Goal: Information Seeking & Learning: Learn about a topic

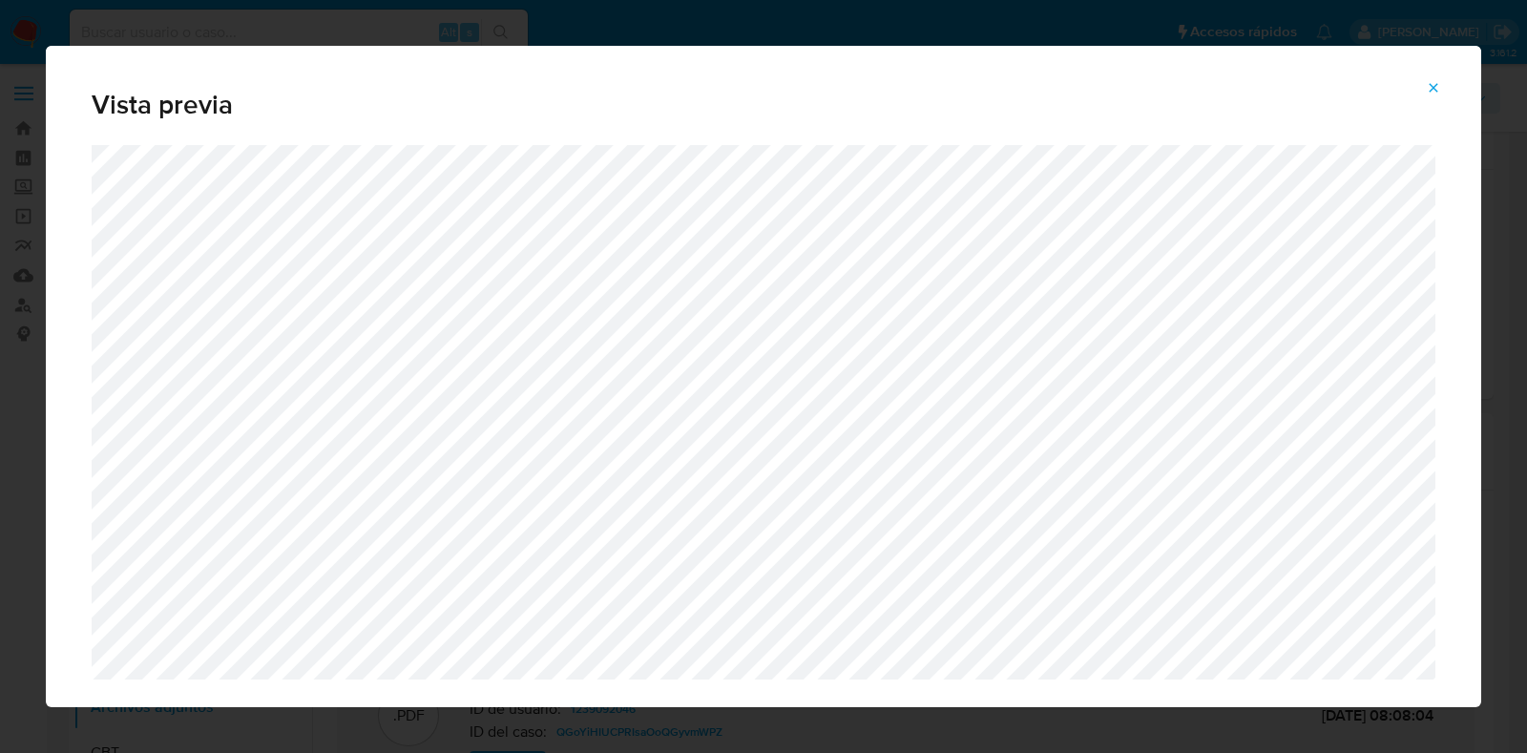
select select "10"
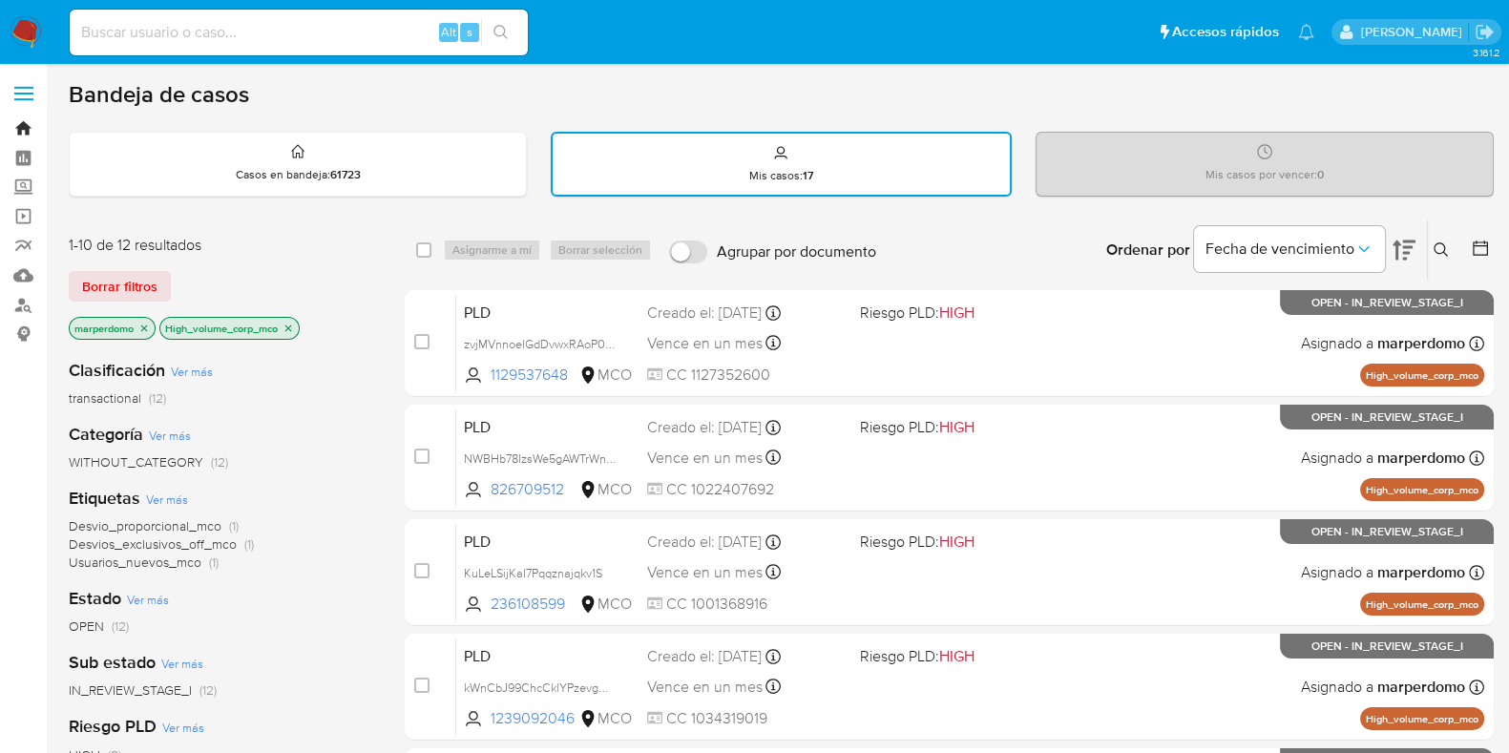
click at [29, 131] on link "Bandeja" at bounding box center [113, 129] width 227 height 30
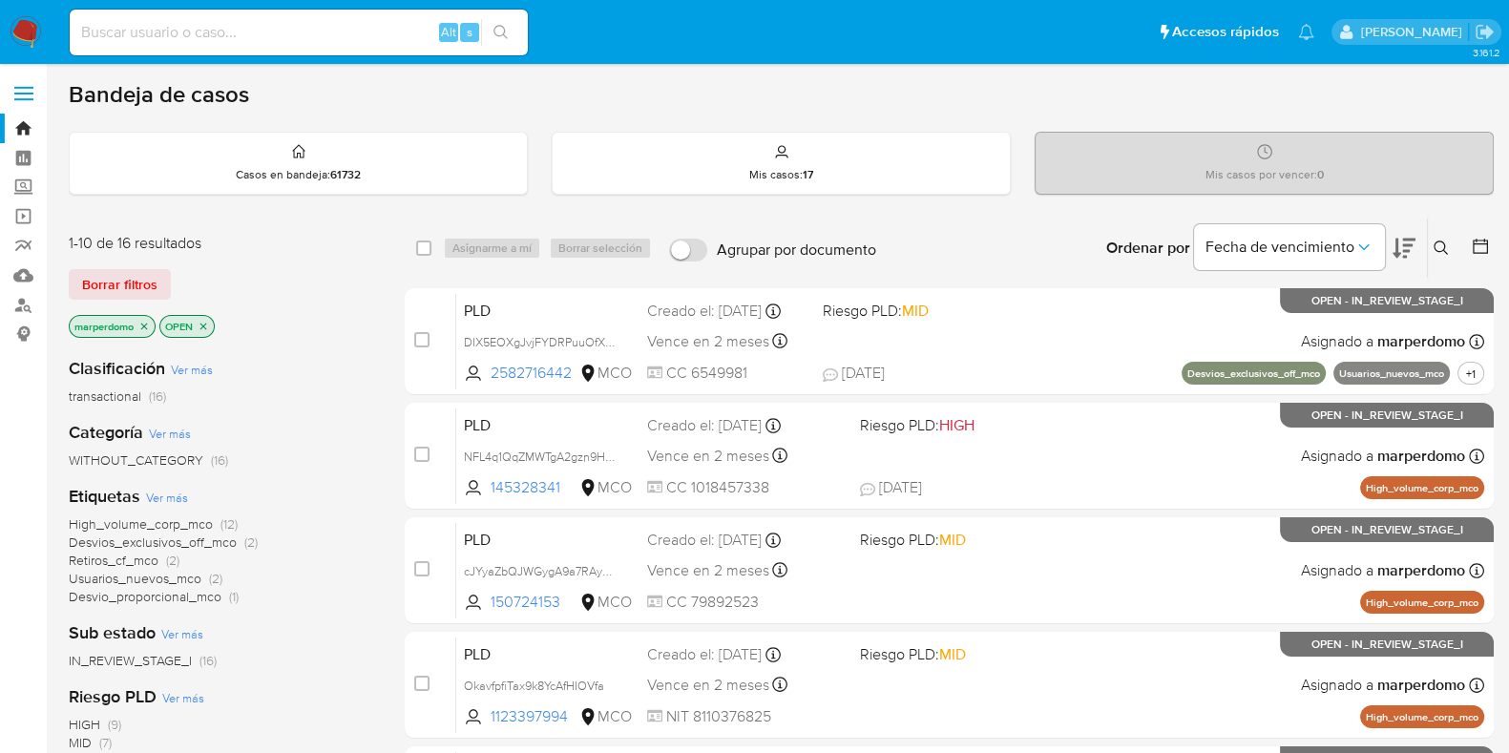
click at [144, 324] on icon "close-filter" at bounding box center [144, 326] width 7 height 7
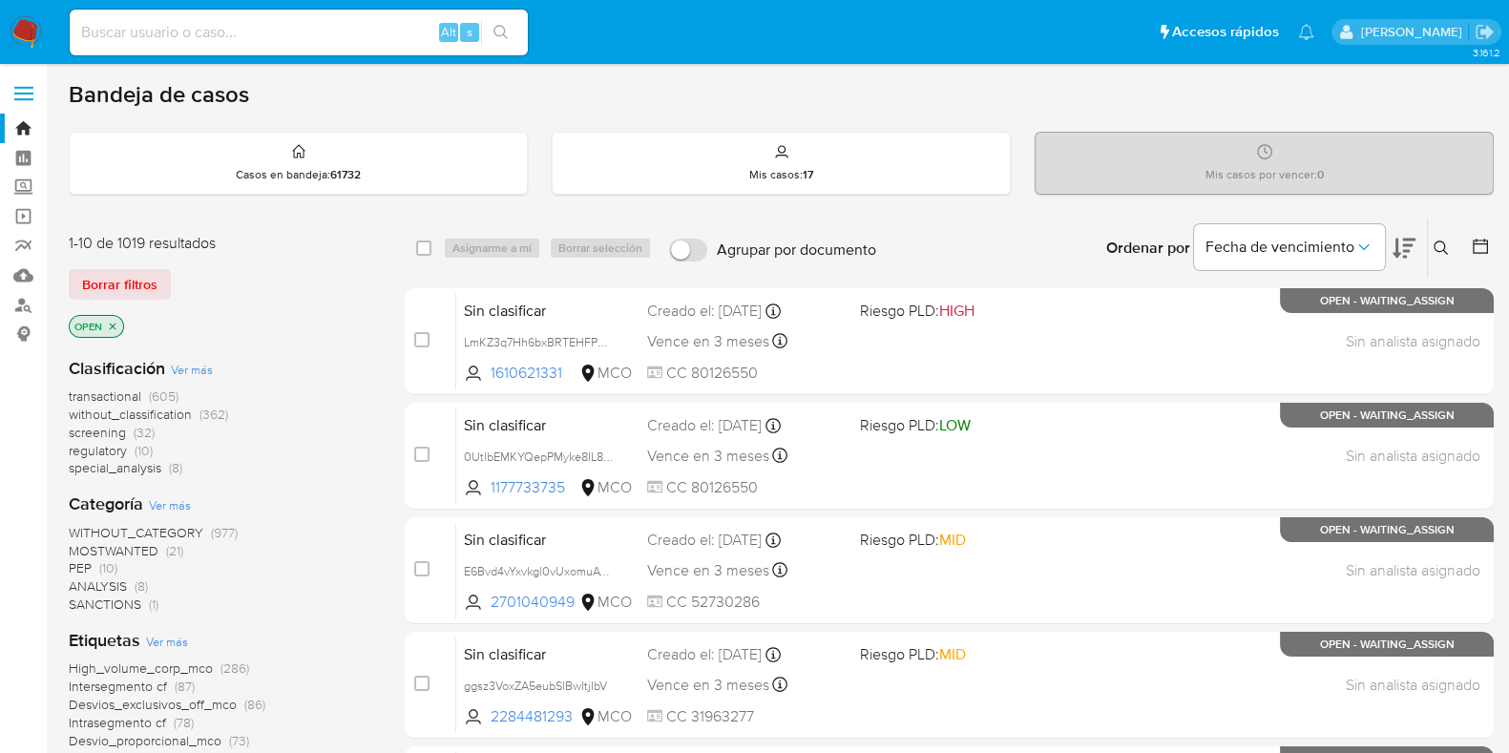
click at [1432, 237] on button at bounding box center [1443, 248] width 31 height 23
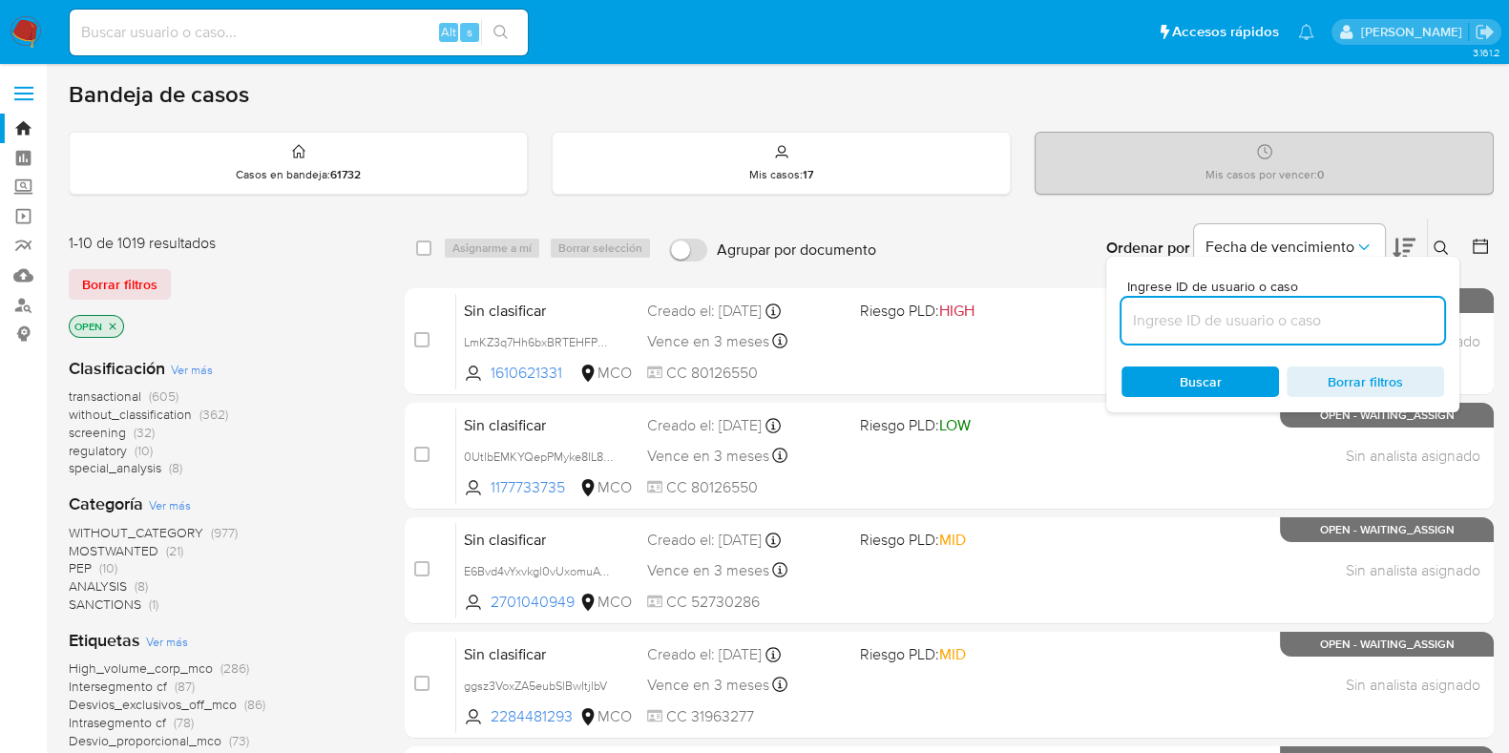
click at [1241, 314] on input at bounding box center [1282, 320] width 323 height 25
type input "8lM7K9qqPczdokw7NAAF8Yyo"
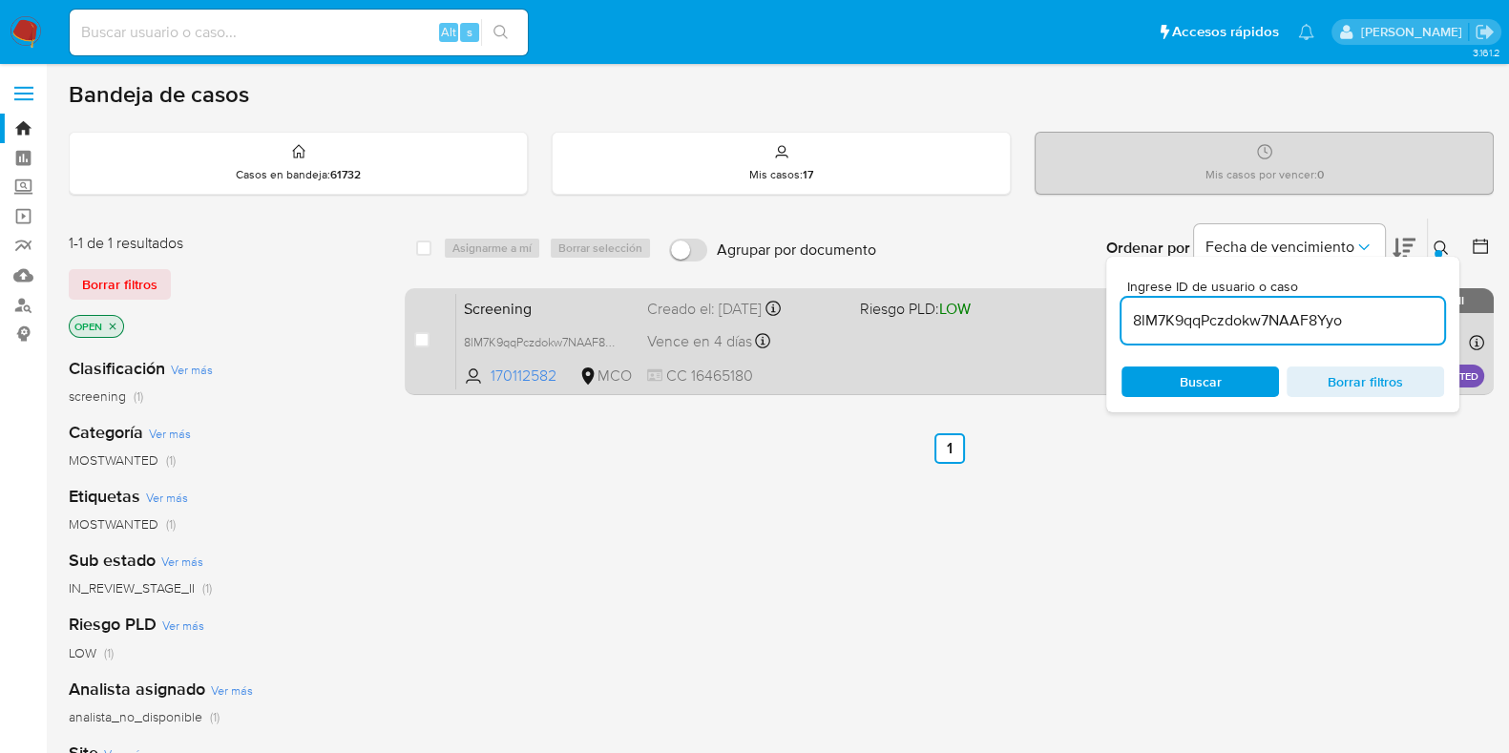
click at [846, 336] on div "Screening 8lM7K9qqPczdokw7NAAF8Yyo 170112582 MCO Riesgo PLD: LOW Creado el: 03/…" at bounding box center [970, 341] width 1028 height 96
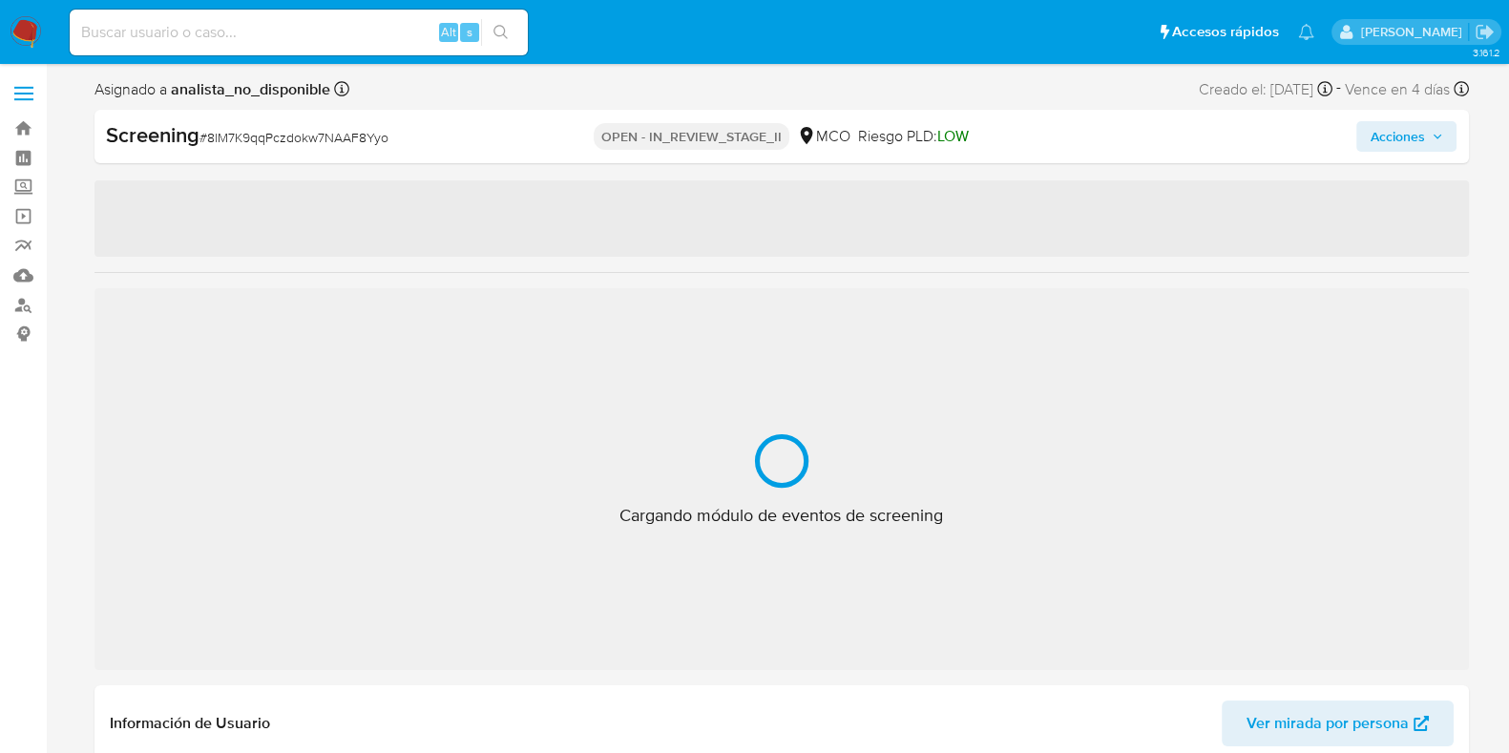
select select "10"
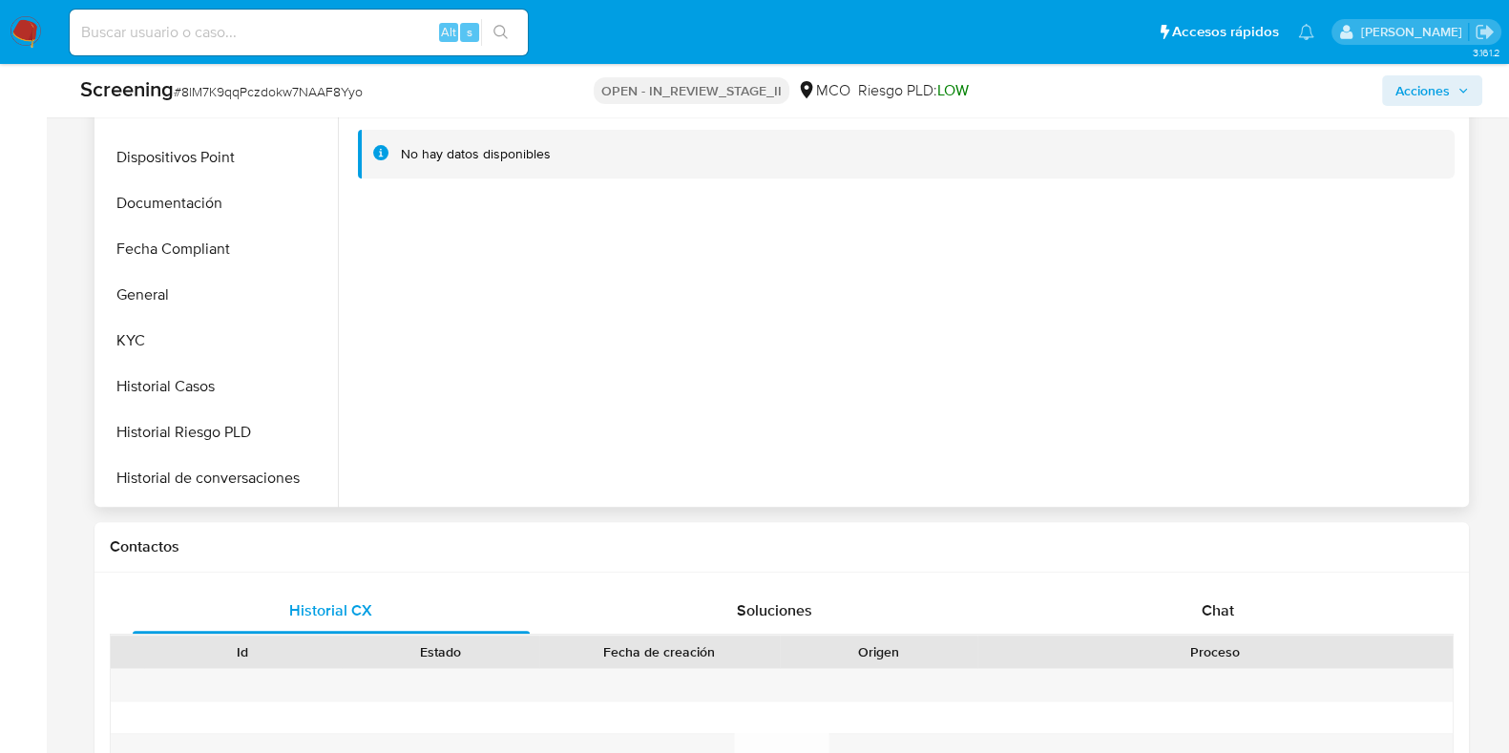
scroll to position [476, 0]
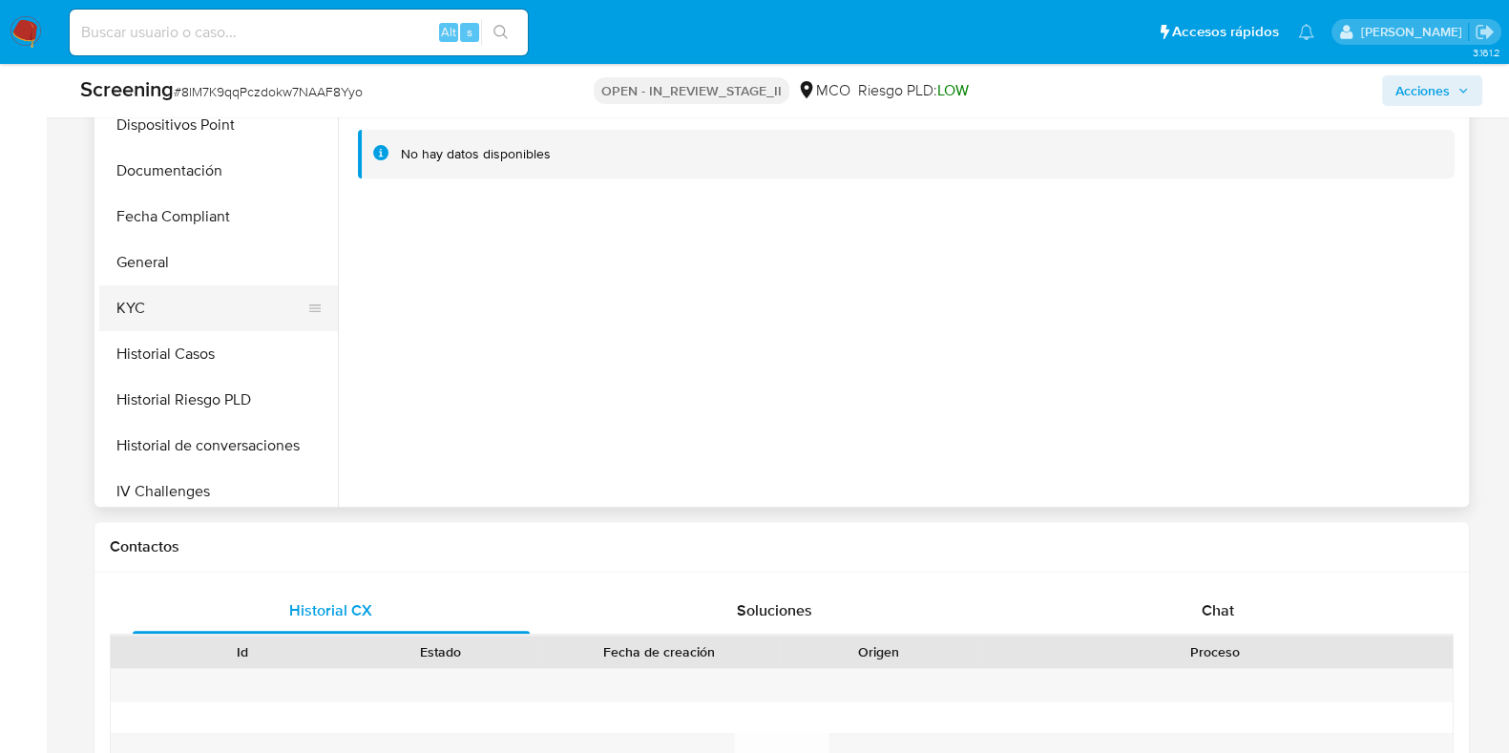
click at [148, 302] on button "KYC" at bounding box center [210, 308] width 223 height 46
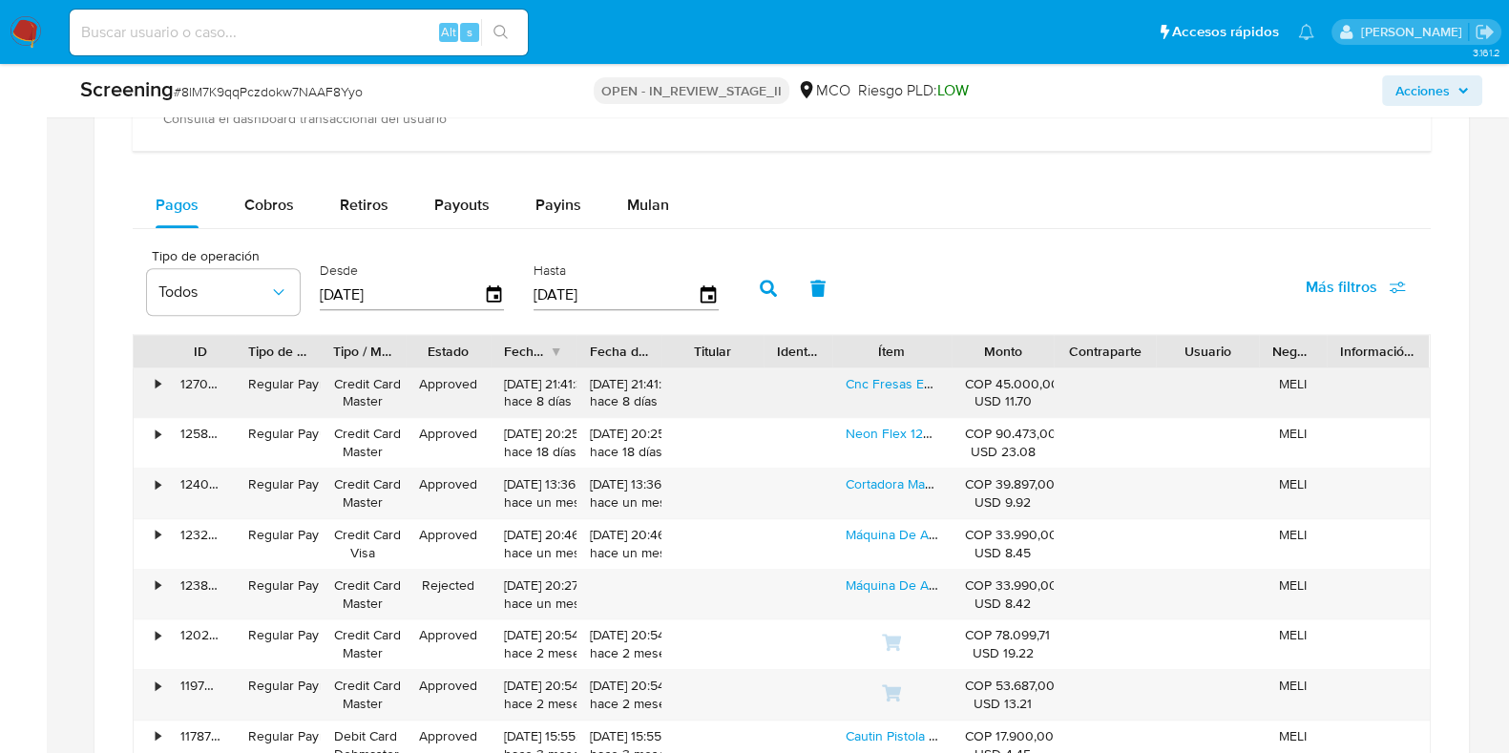
scroll to position [2028, 0]
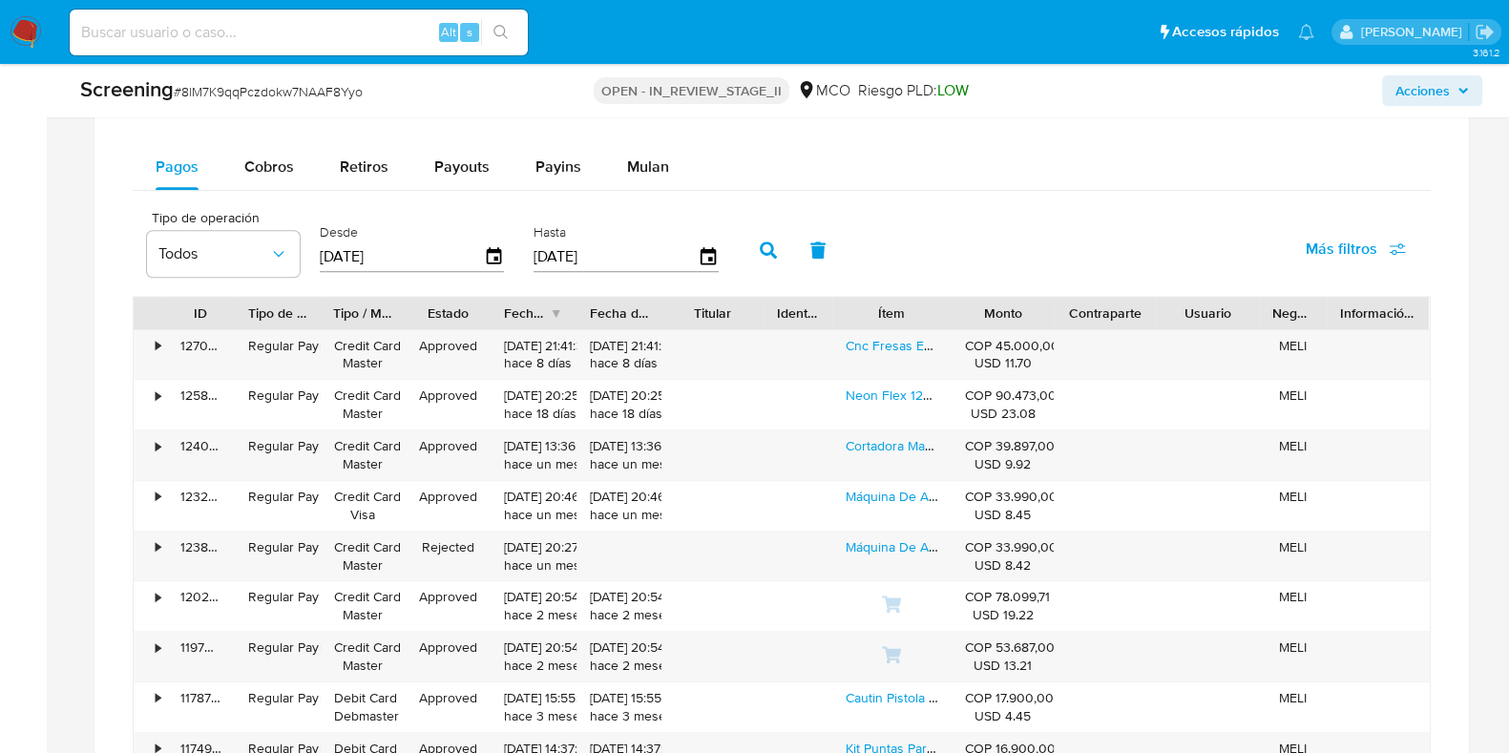
click at [254, 136] on div "Balance Consulta el balance del usuario Dashboard transaccional Consulta el das…" at bounding box center [782, 386] width 1298 height 897
click at [254, 174] on span "Cobros" at bounding box center [269, 167] width 50 height 22
select select "10"
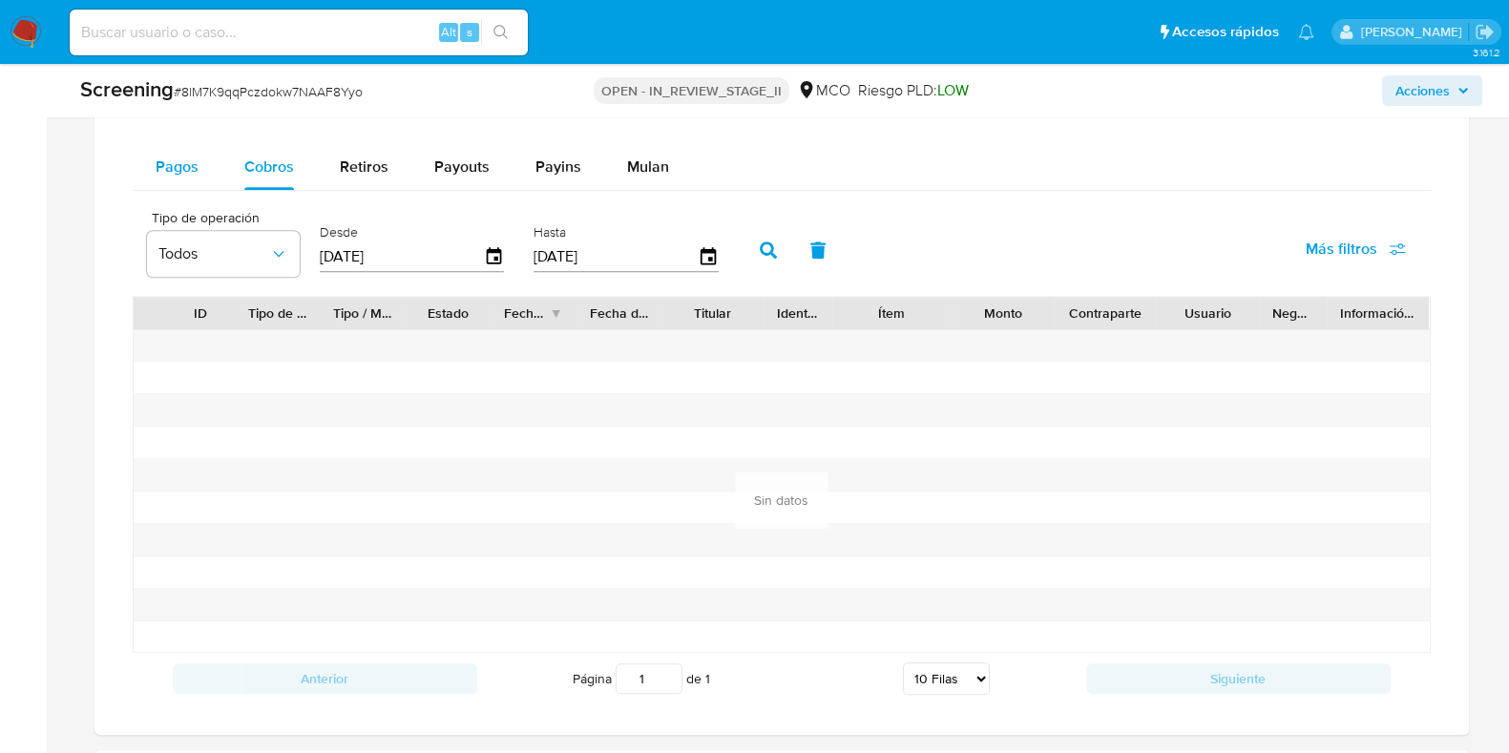
click at [186, 179] on div "Pagos" at bounding box center [177, 167] width 43 height 46
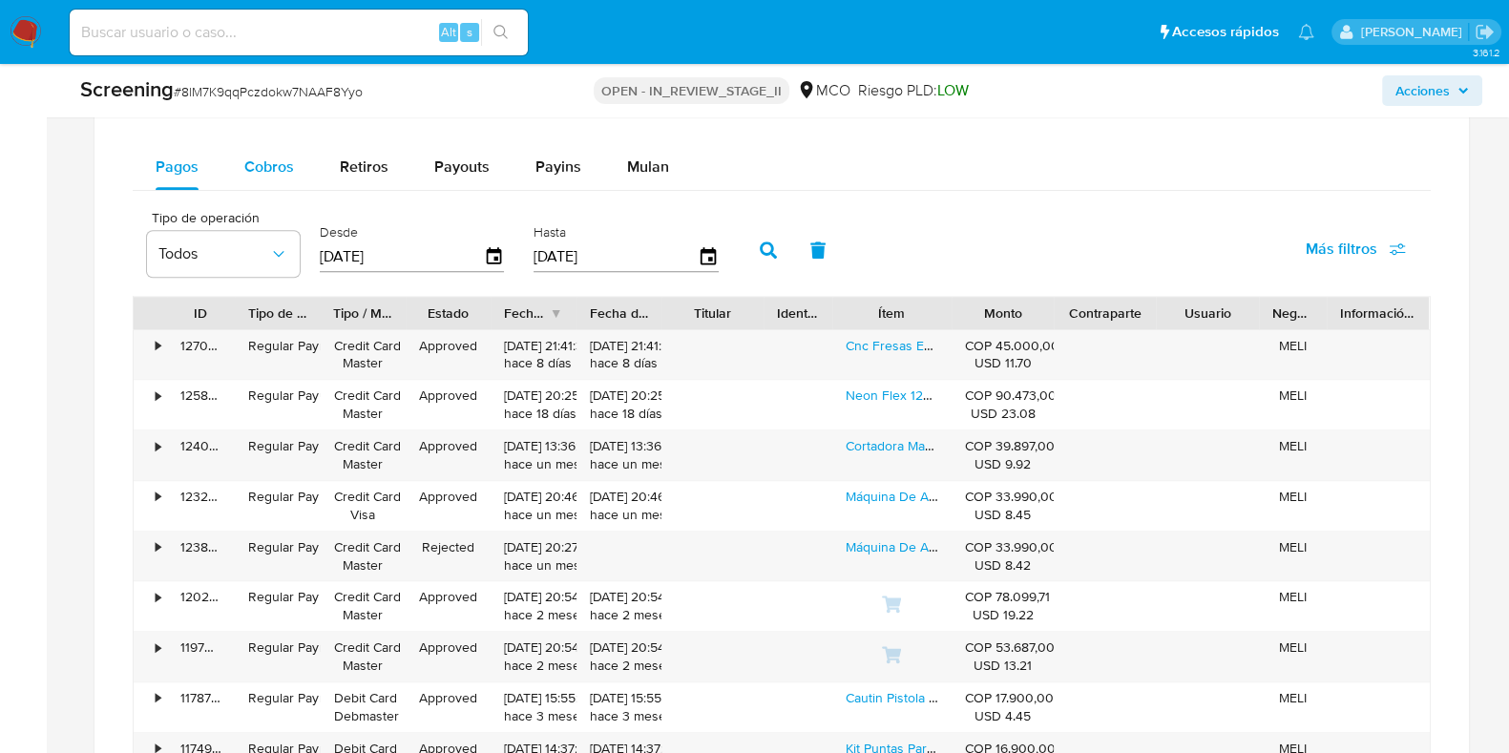
click at [257, 157] on span "Cobros" at bounding box center [269, 167] width 50 height 22
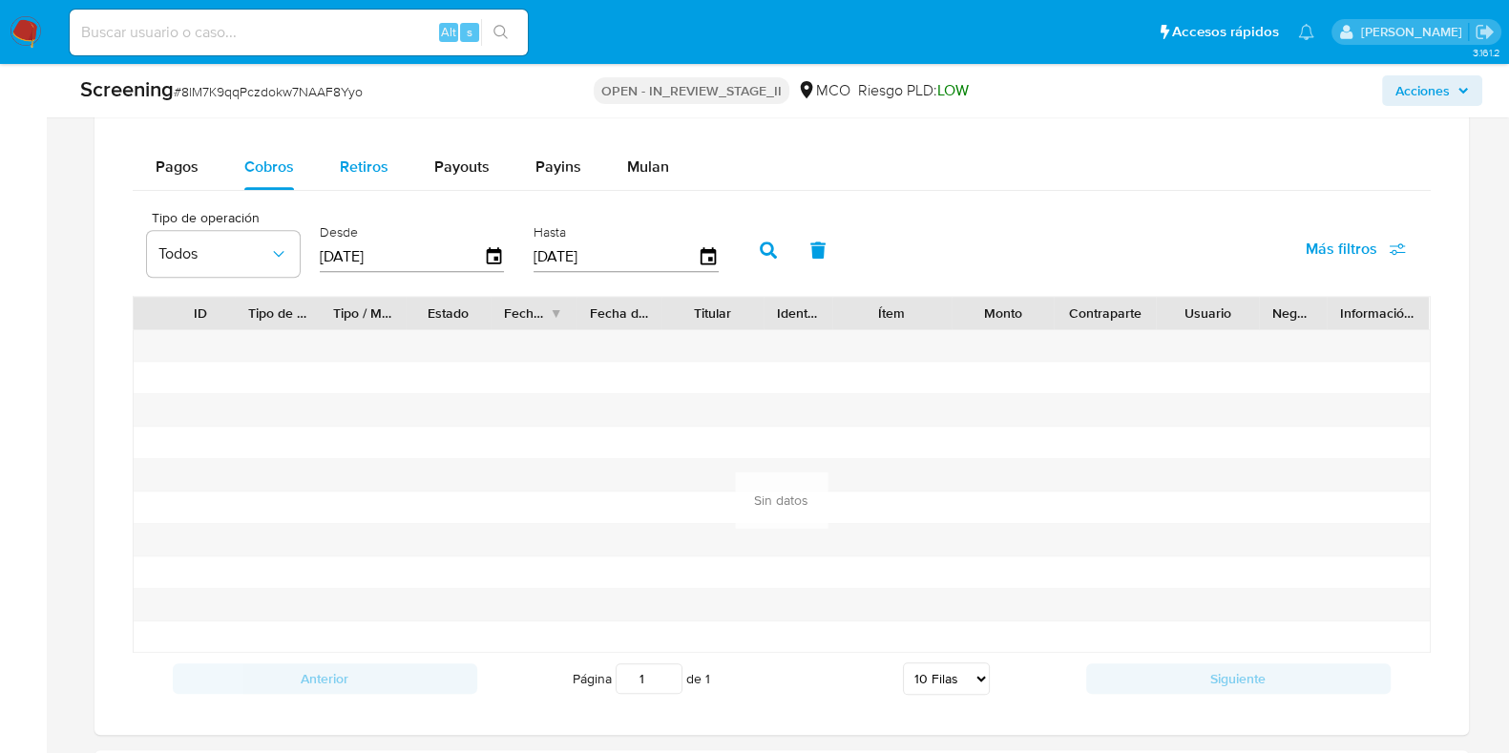
click at [347, 150] on div "Retiros" at bounding box center [364, 167] width 49 height 46
select select "10"
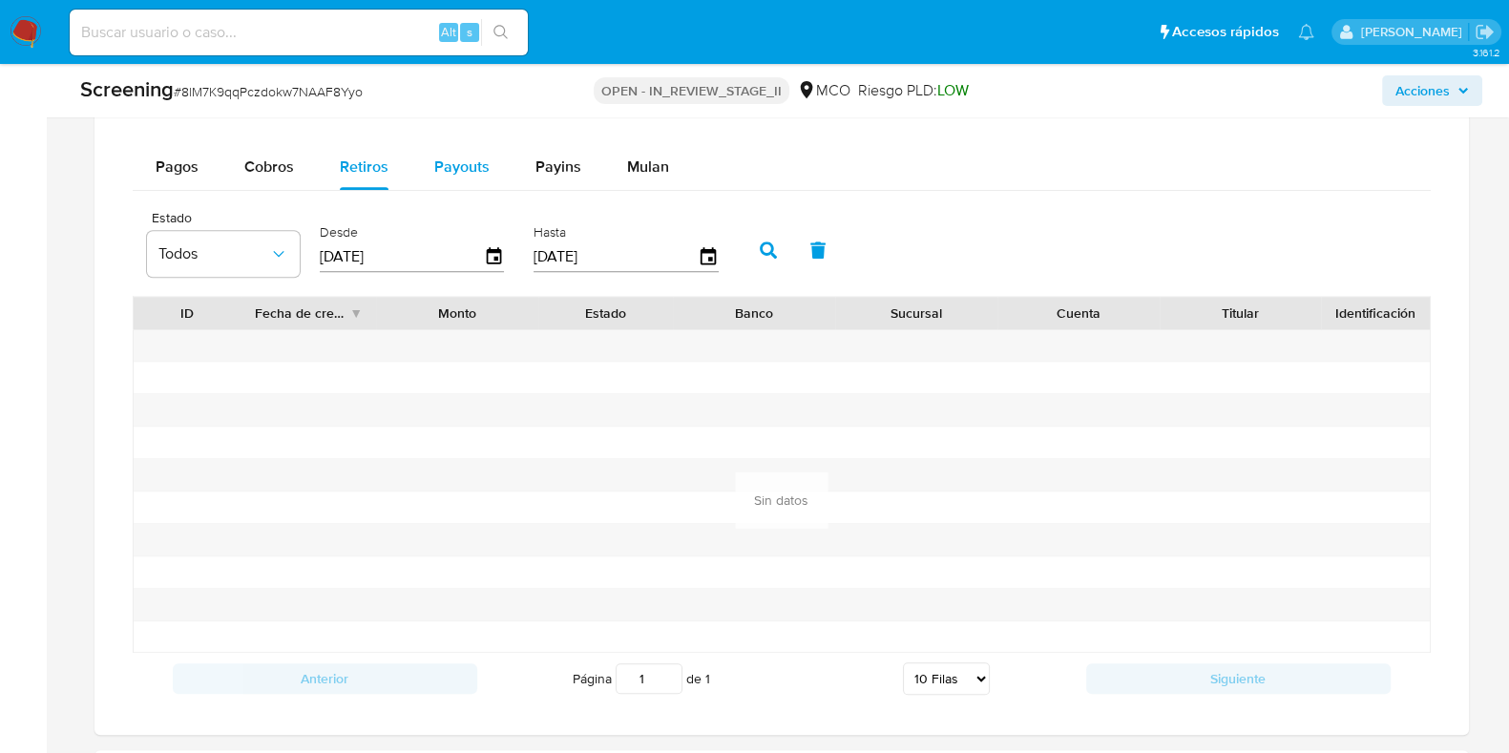
click at [479, 159] on span "Payouts" at bounding box center [461, 167] width 55 height 22
select select "10"
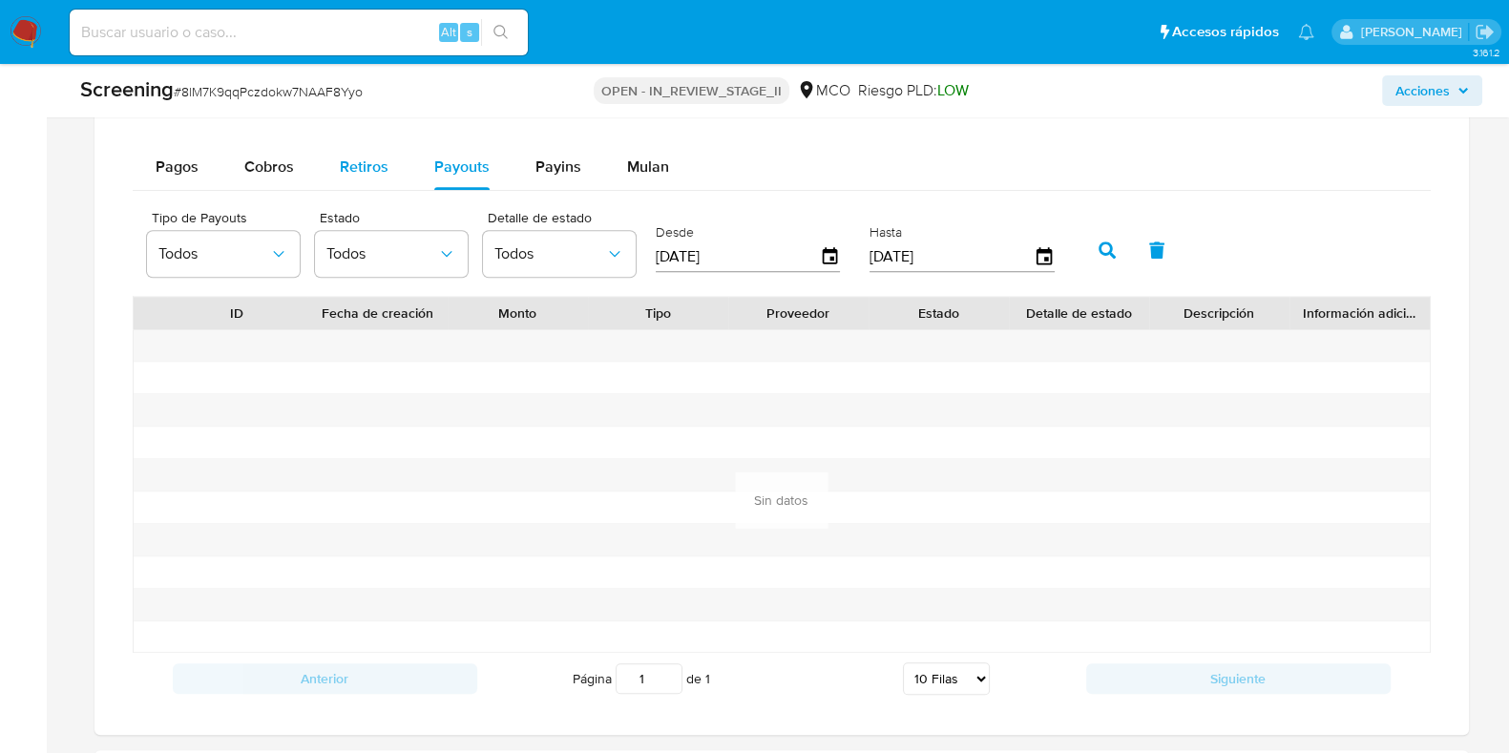
click at [343, 161] on span "Retiros" at bounding box center [364, 167] width 49 height 22
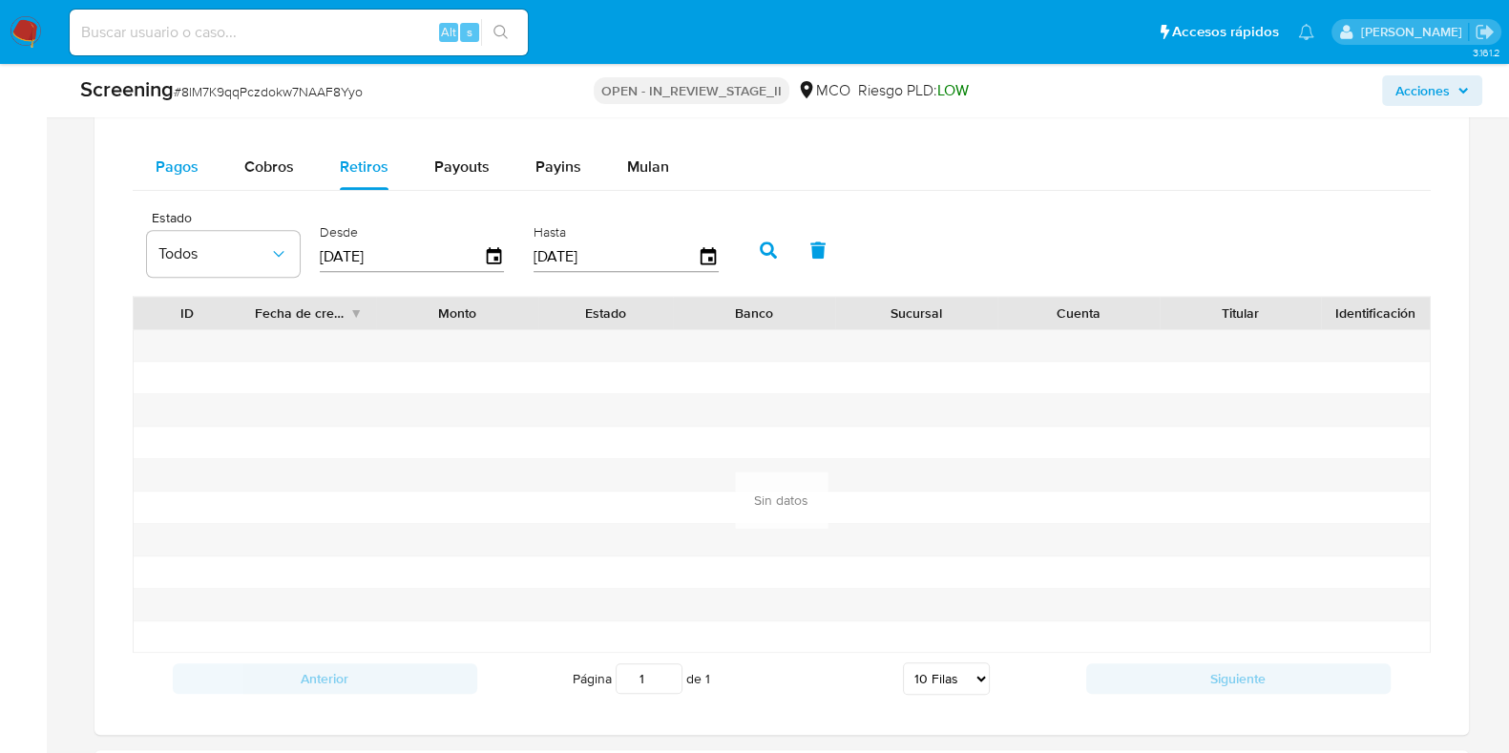
click at [181, 167] on span "Pagos" at bounding box center [177, 167] width 43 height 22
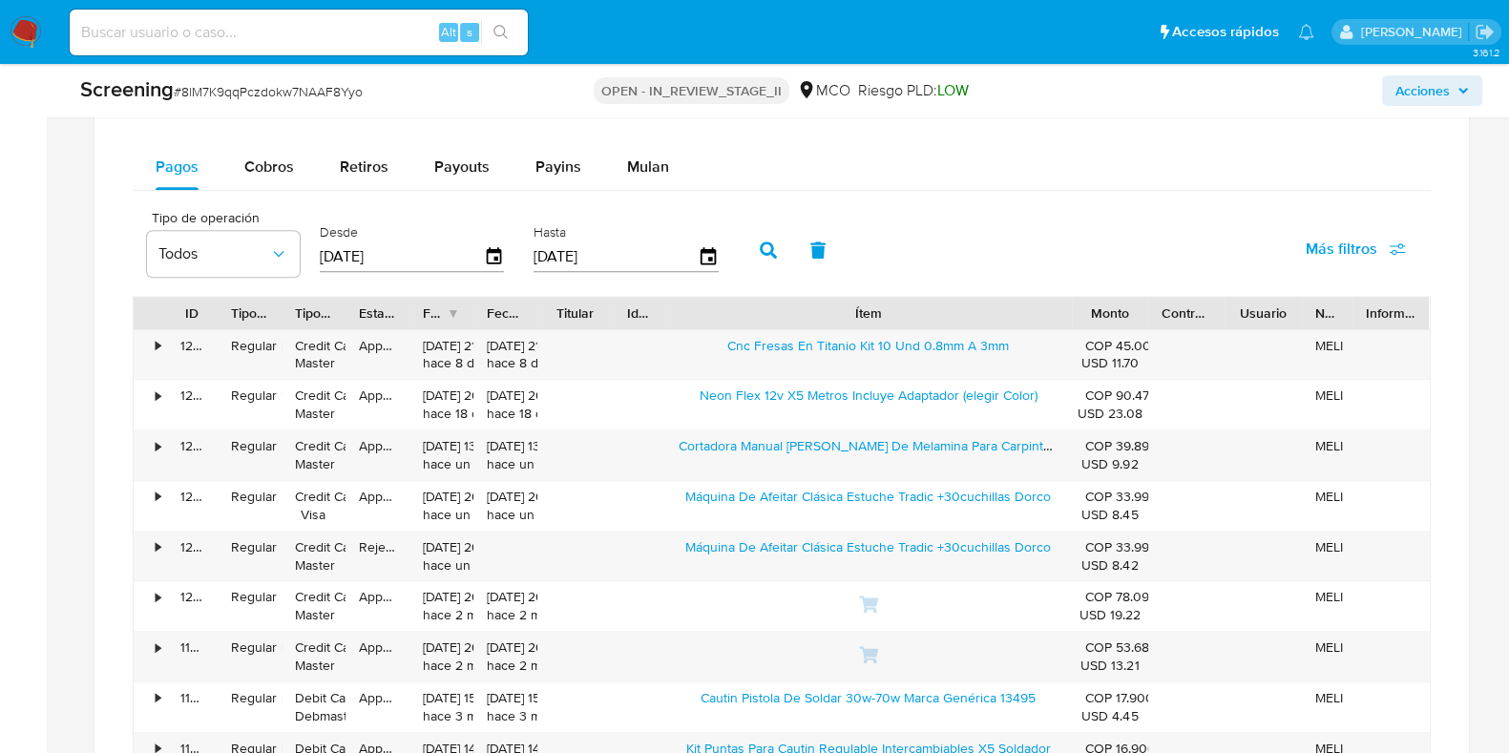
drag, startPoint x: 959, startPoint y: 310, endPoint x: 1246, endPoint y: 322, distance: 287.5
click at [1246, 322] on div "ID Tipo de operación Tipo / Método Estado Fecha de creación Fecha de aprobación…" at bounding box center [782, 313] width 1296 height 32
click at [825, 341] on link "Cnc Fresas En Titanio Kit 10 Und 0.8mm A 3mm" at bounding box center [868, 345] width 282 height 19
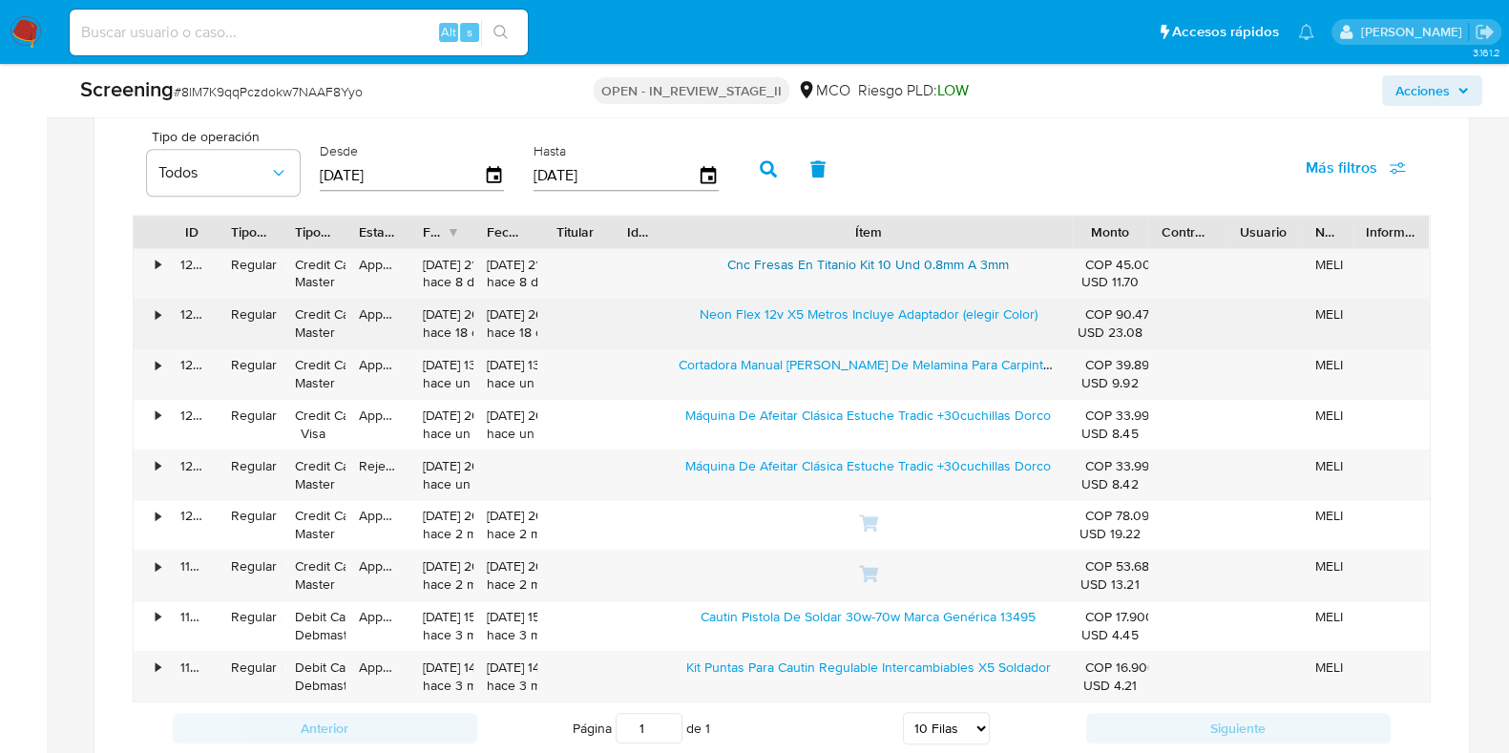
scroll to position [2147, 0]
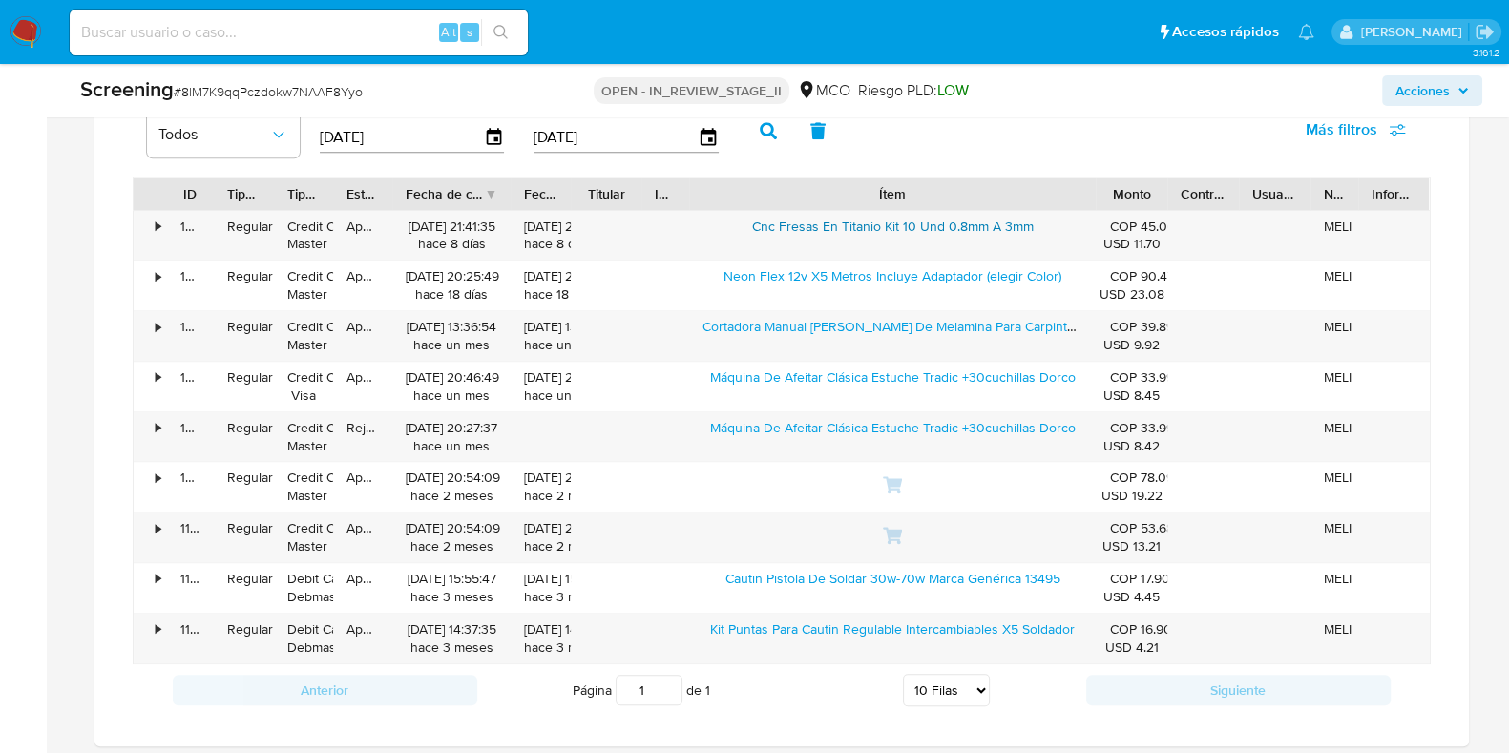
drag, startPoint x: 474, startPoint y: 184, endPoint x: 529, endPoint y: 198, distance: 56.0
click at [529, 198] on div "ID Tipo de operación Tipo / Método Estado Fecha de creación Fecha de aprobación…" at bounding box center [782, 194] width 1296 height 32
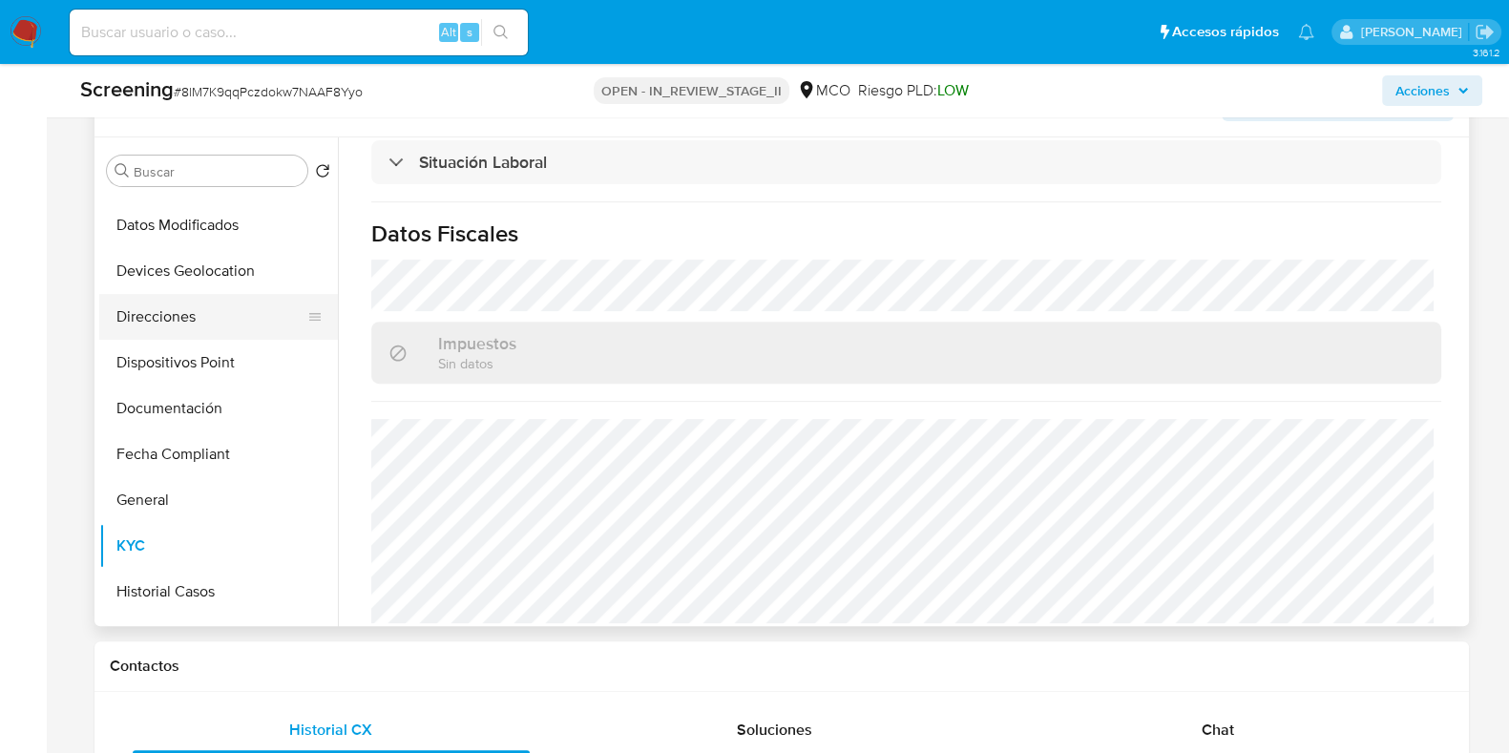
scroll to position [238, 0]
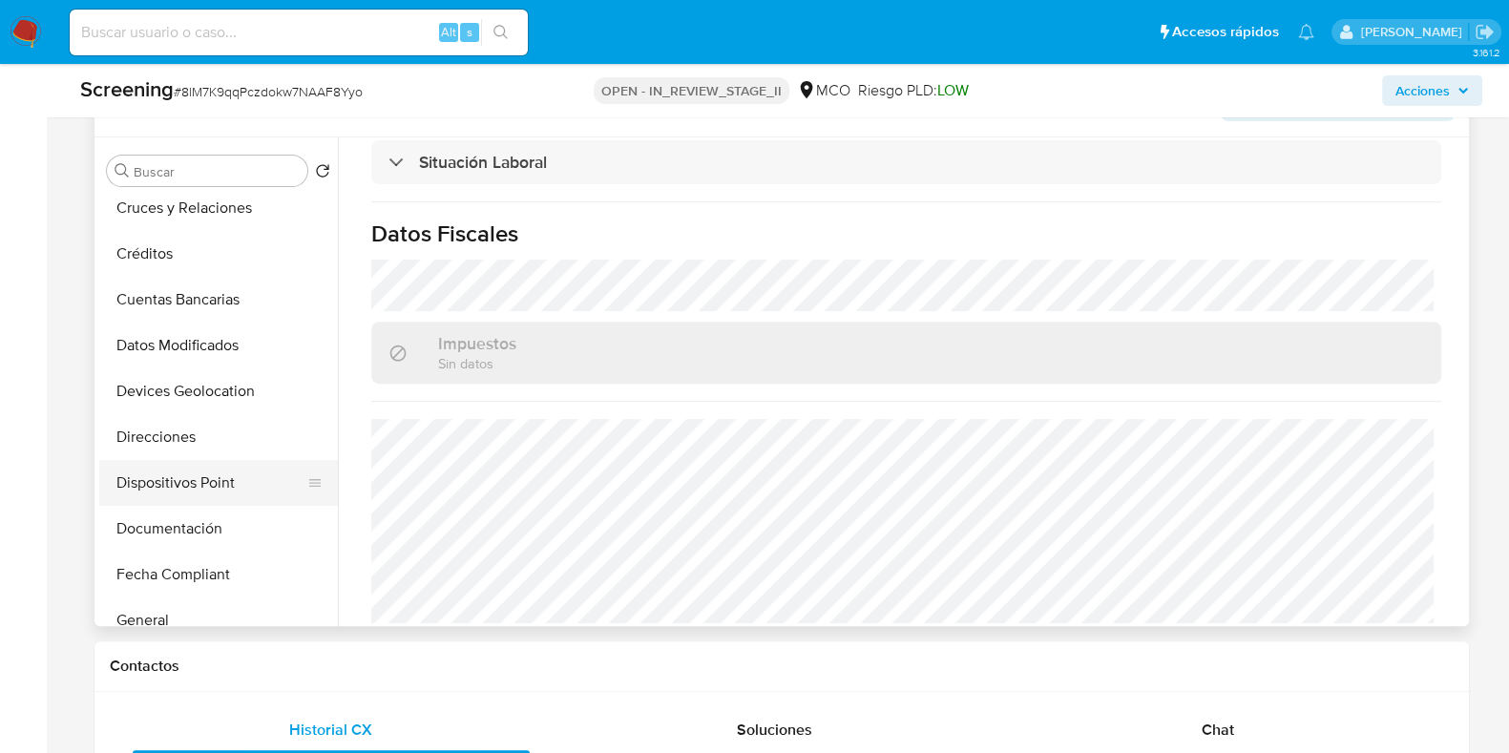
click at [196, 487] on button "Dispositivos Point" at bounding box center [210, 483] width 223 height 46
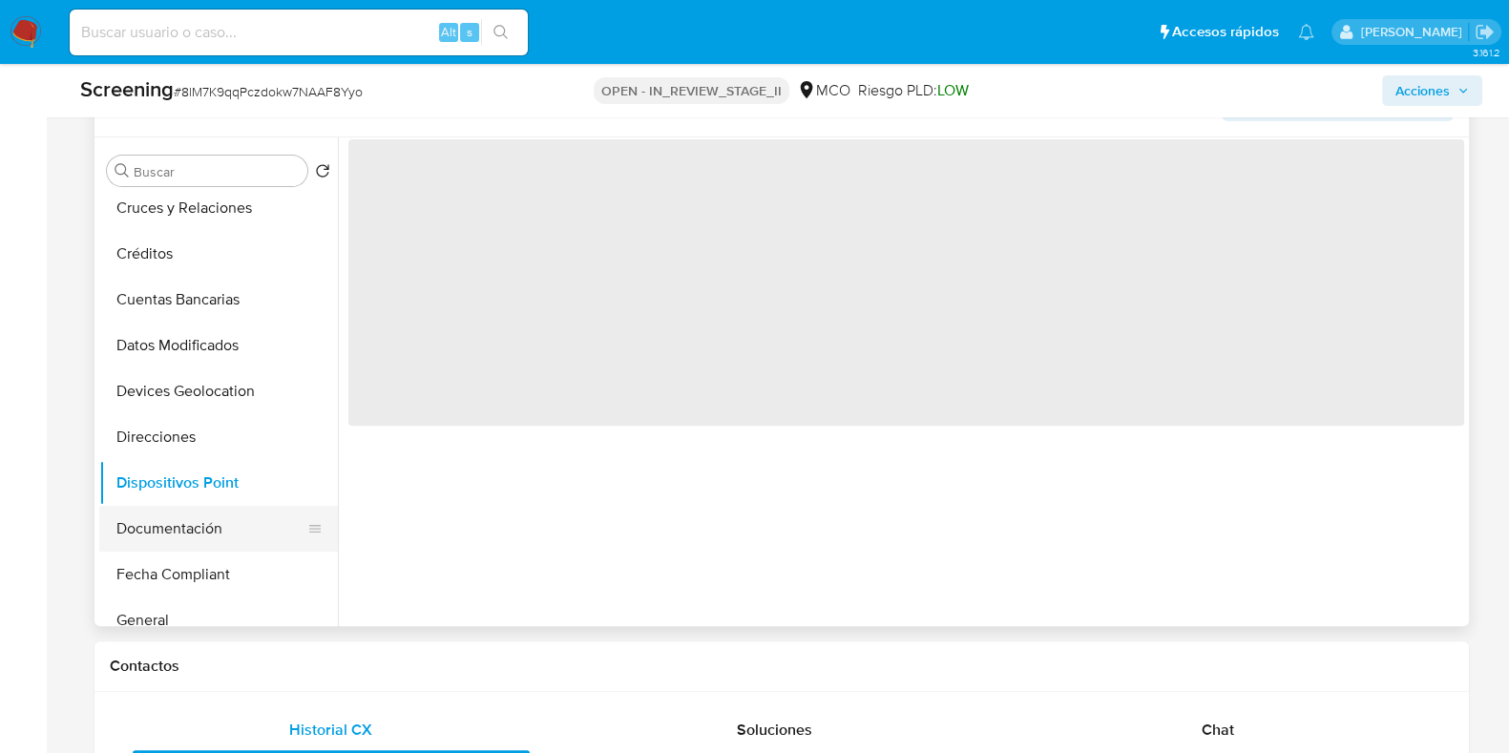
scroll to position [0, 0]
click at [173, 527] on button "Documentación" at bounding box center [210, 529] width 223 height 46
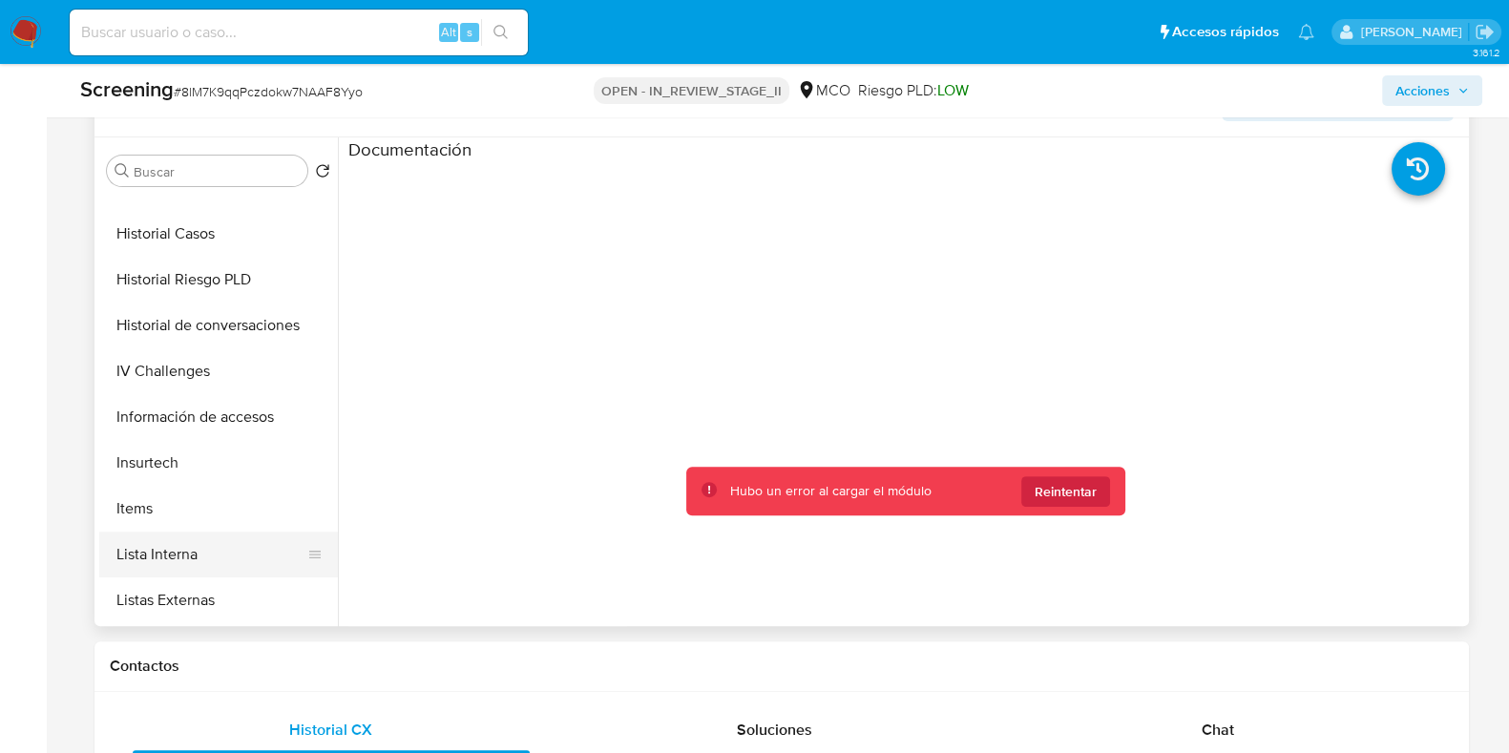
scroll to position [897, 0]
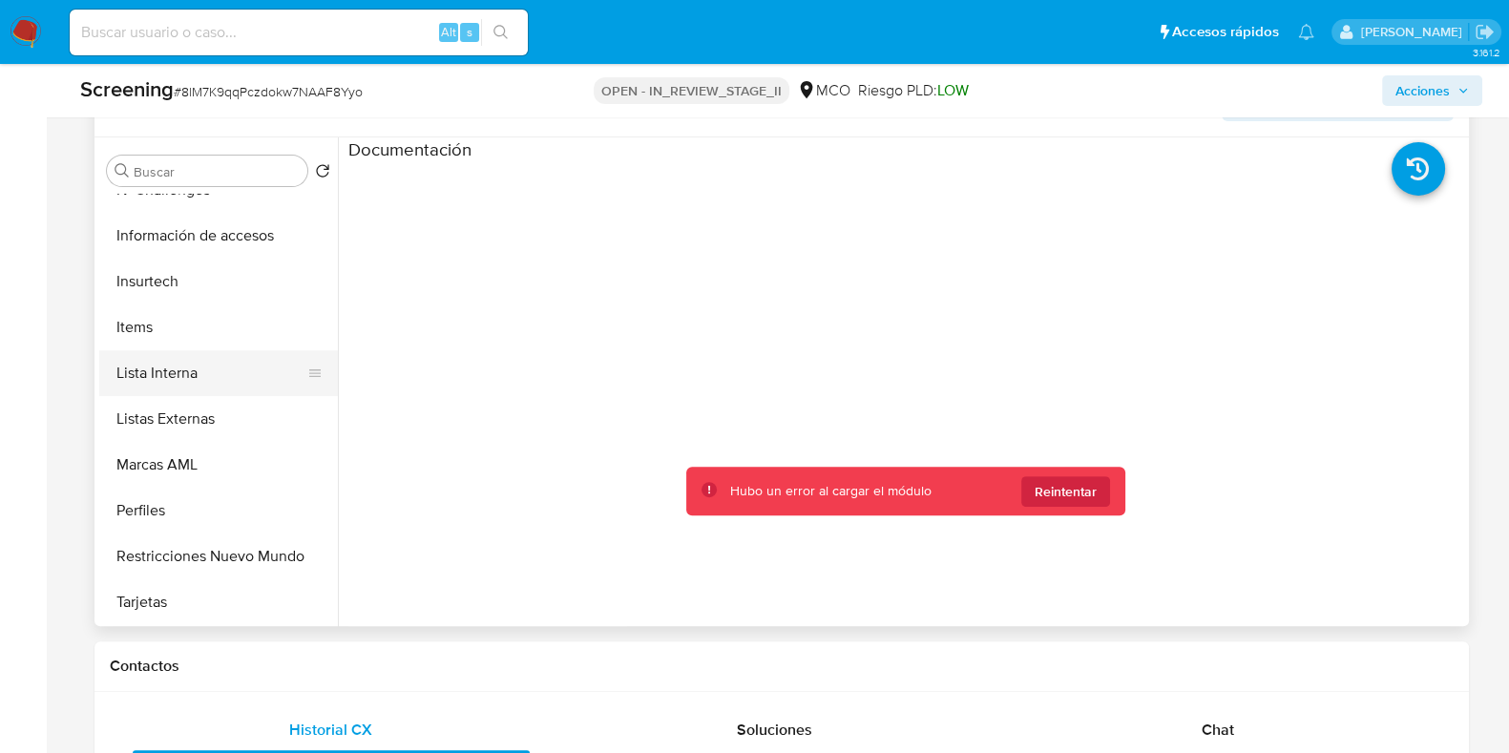
click at [198, 546] on button "Restricciones Nuevo Mundo" at bounding box center [218, 556] width 239 height 46
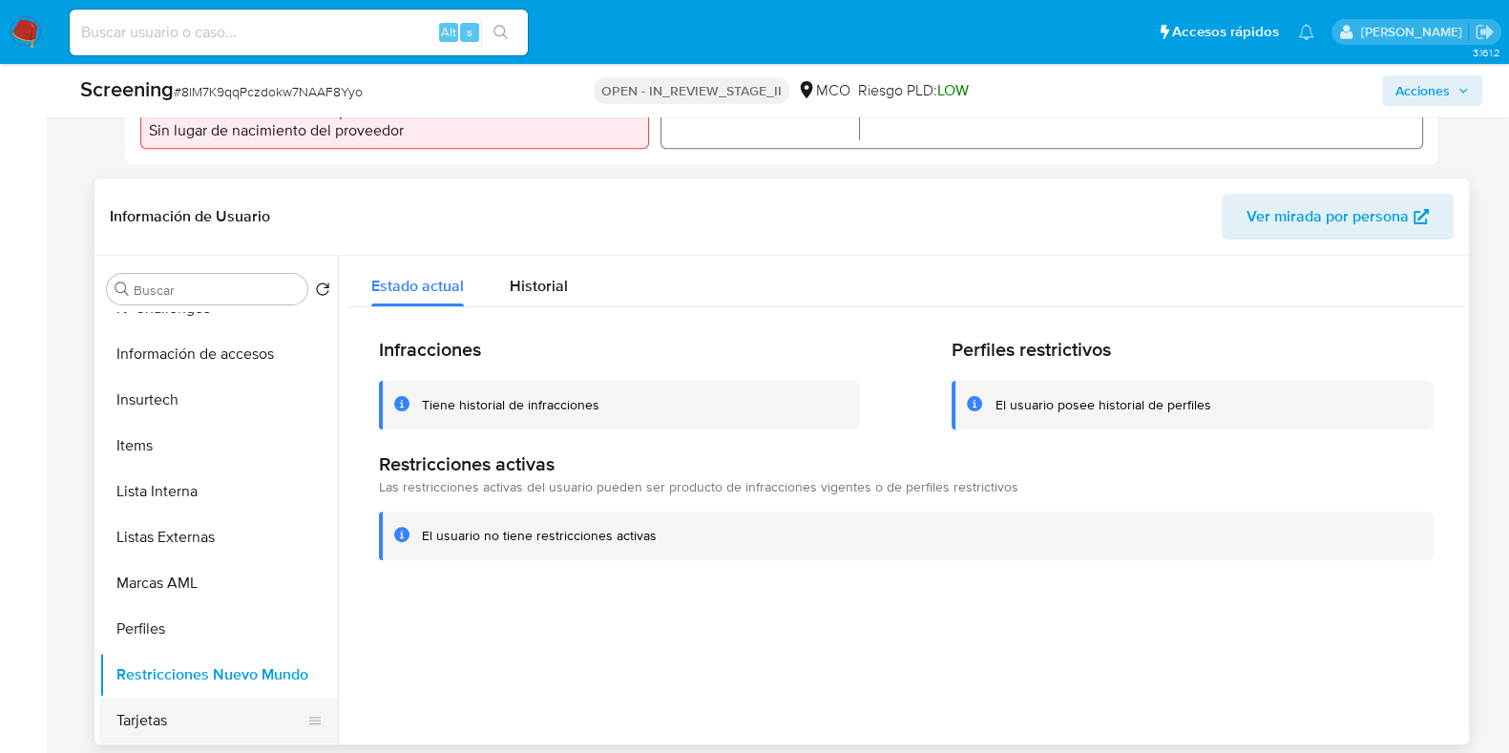
click at [154, 734] on button "Tarjetas" at bounding box center [210, 721] width 223 height 46
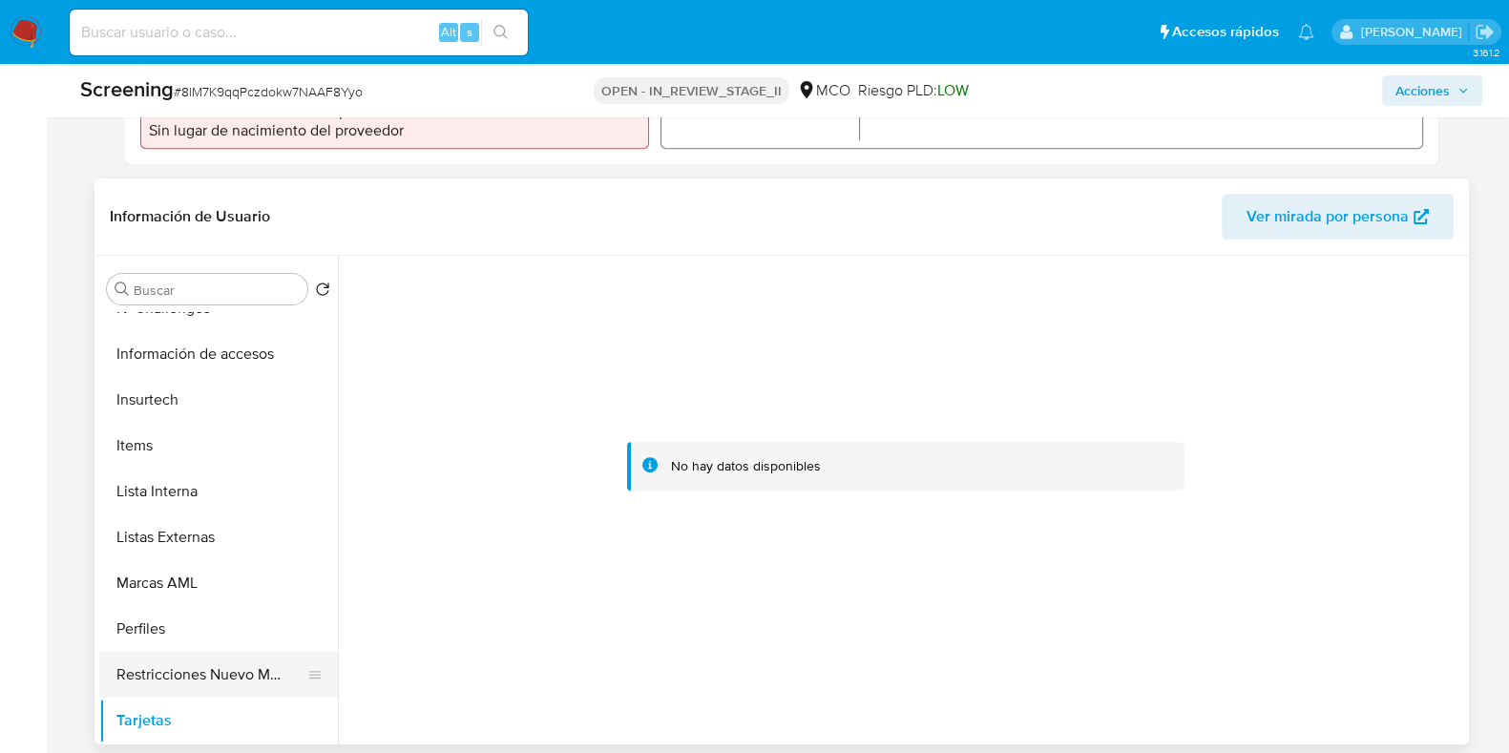
click at [207, 659] on button "Restricciones Nuevo Mundo" at bounding box center [210, 675] width 223 height 46
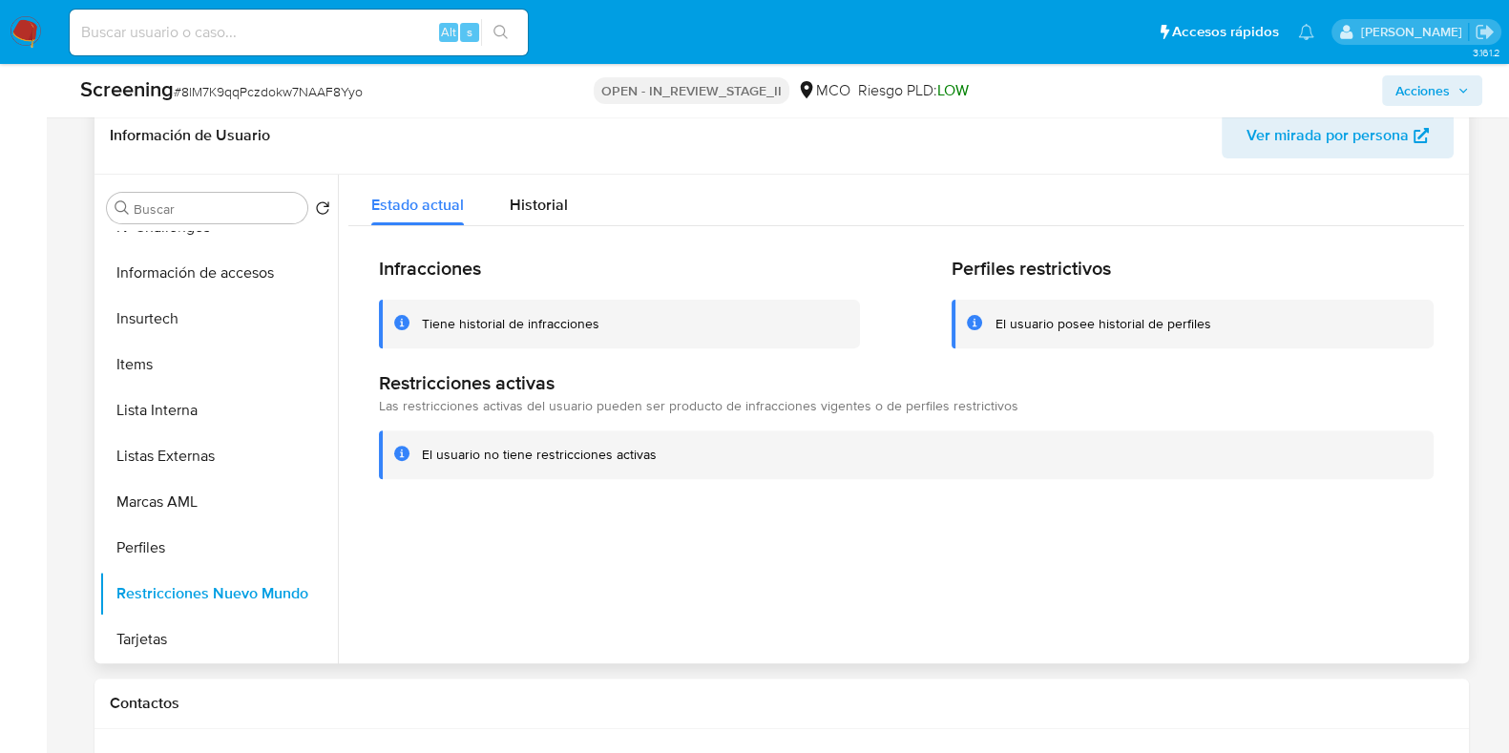
scroll to position [834, 0]
